Goal: Task Accomplishment & Management: Manage account settings

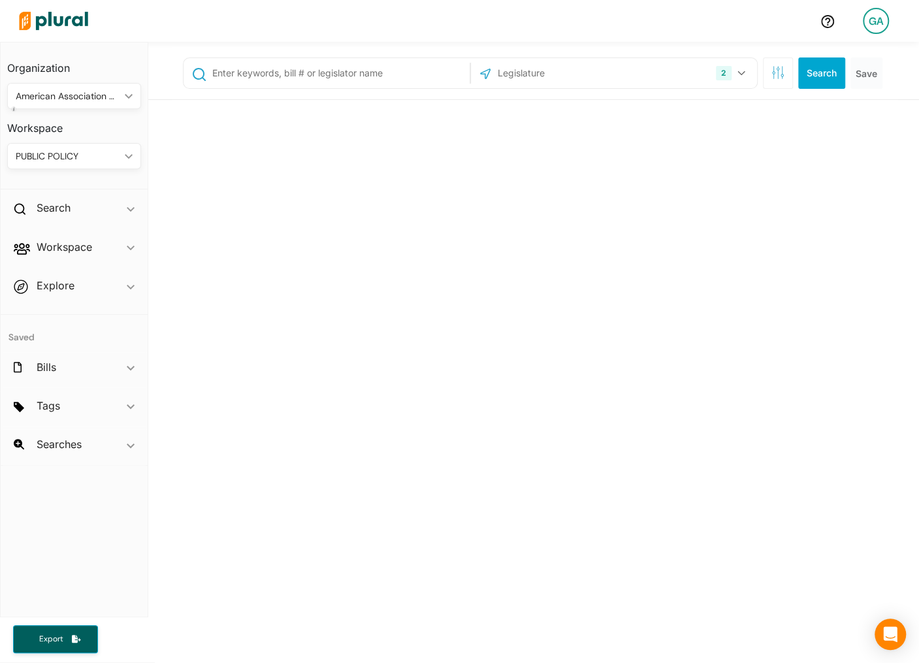
click at [875, 24] on div "GA Organization American Association of Public Policy Professionals ic_keyboard…" at bounding box center [459, 331] width 919 height 663
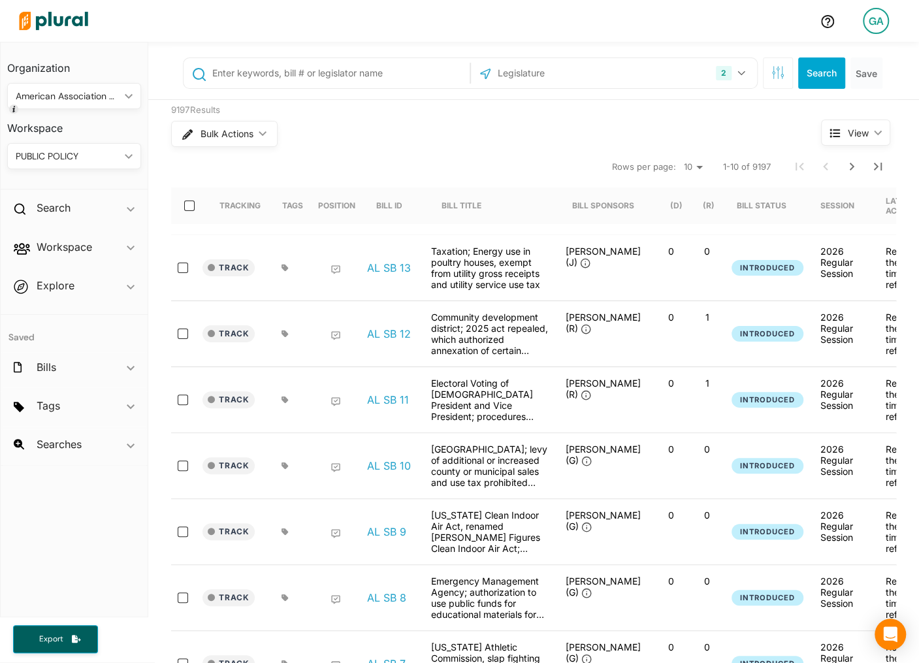
click at [874, 24] on div "GA" at bounding box center [876, 21] width 26 height 26
click at [837, 114] on link "Notification Settings" at bounding box center [841, 123] width 114 height 33
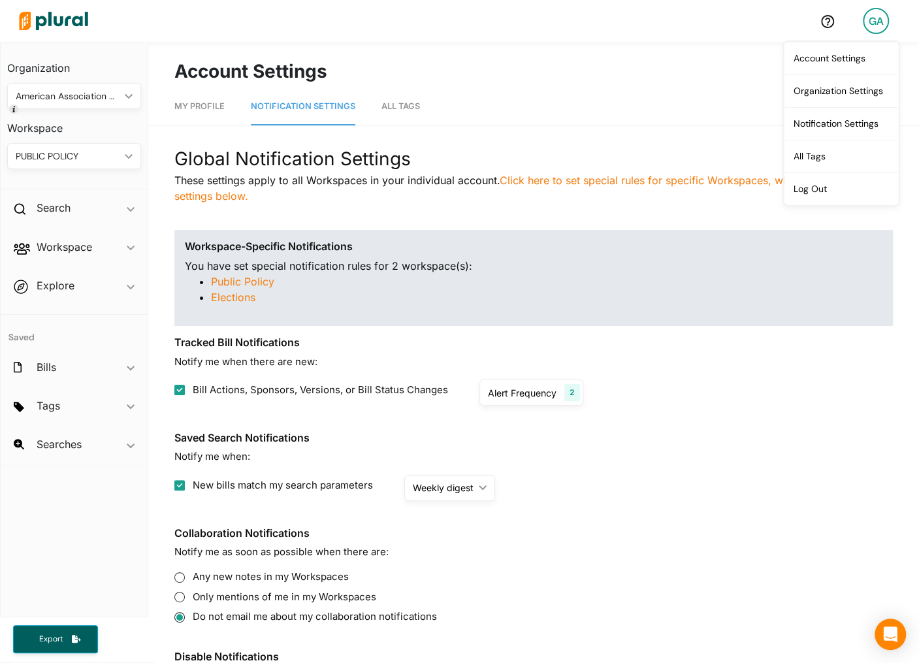
click at [664, 211] on div "Global Notification Settings These settings apply to all Workspaces in your ind…" at bounding box center [533, 424] width 718 height 558
click at [876, 23] on div "GA" at bounding box center [876, 21] width 26 height 26
click at [797, 181] on link "Log Out" at bounding box center [841, 188] width 114 height 33
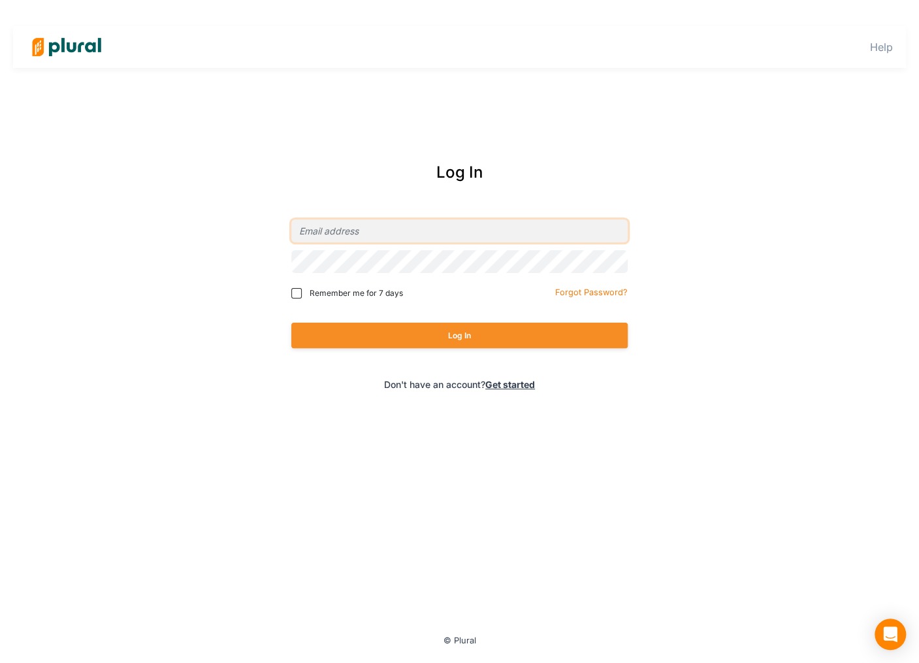
type input "[EMAIL_ADDRESS][DOMAIN_NAME]"
click at [494, 319] on div "Log In" at bounding box center [459, 336] width 336 height 52
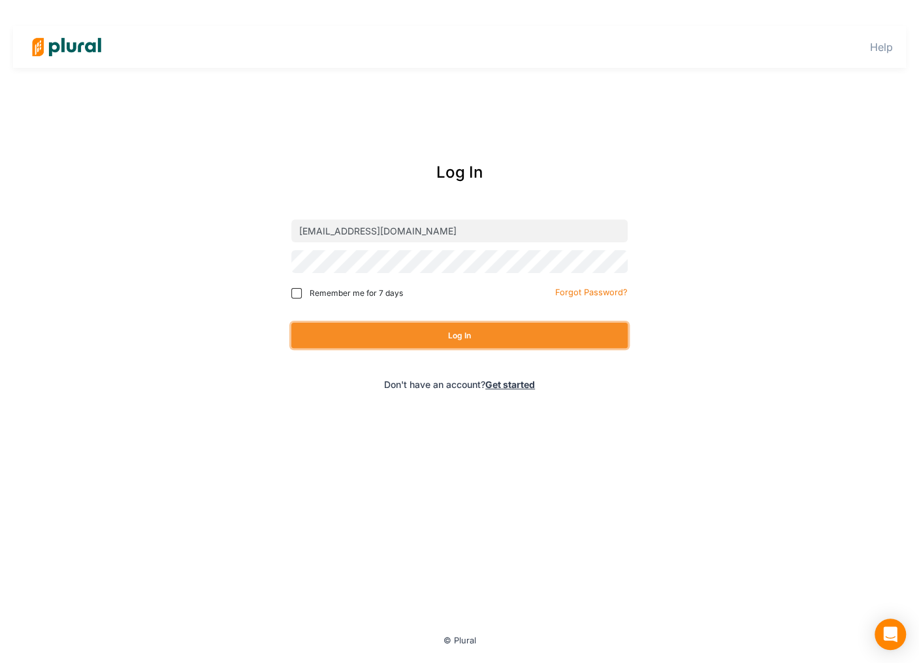
click at [476, 333] on button "Log In" at bounding box center [459, 335] width 336 height 25
